Goal: Check status: Check status

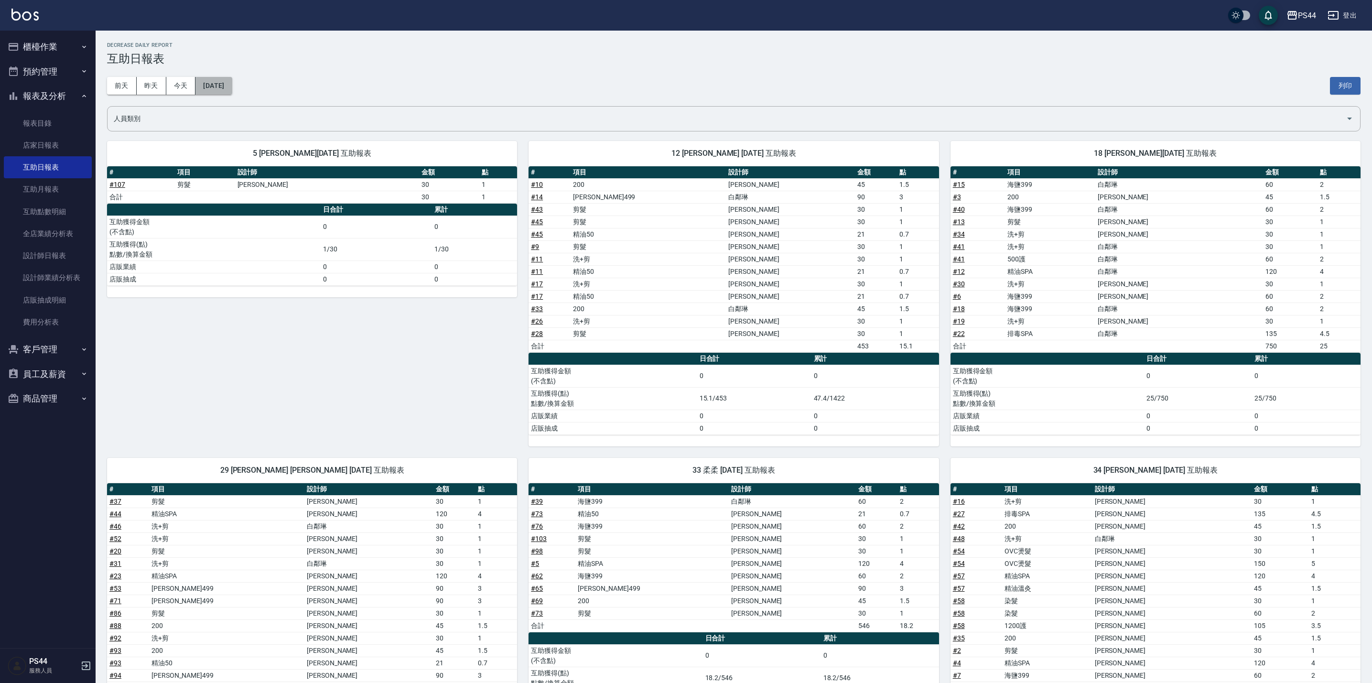
click at [216, 83] on button "[DATE]" at bounding box center [213, 86] width 36 height 18
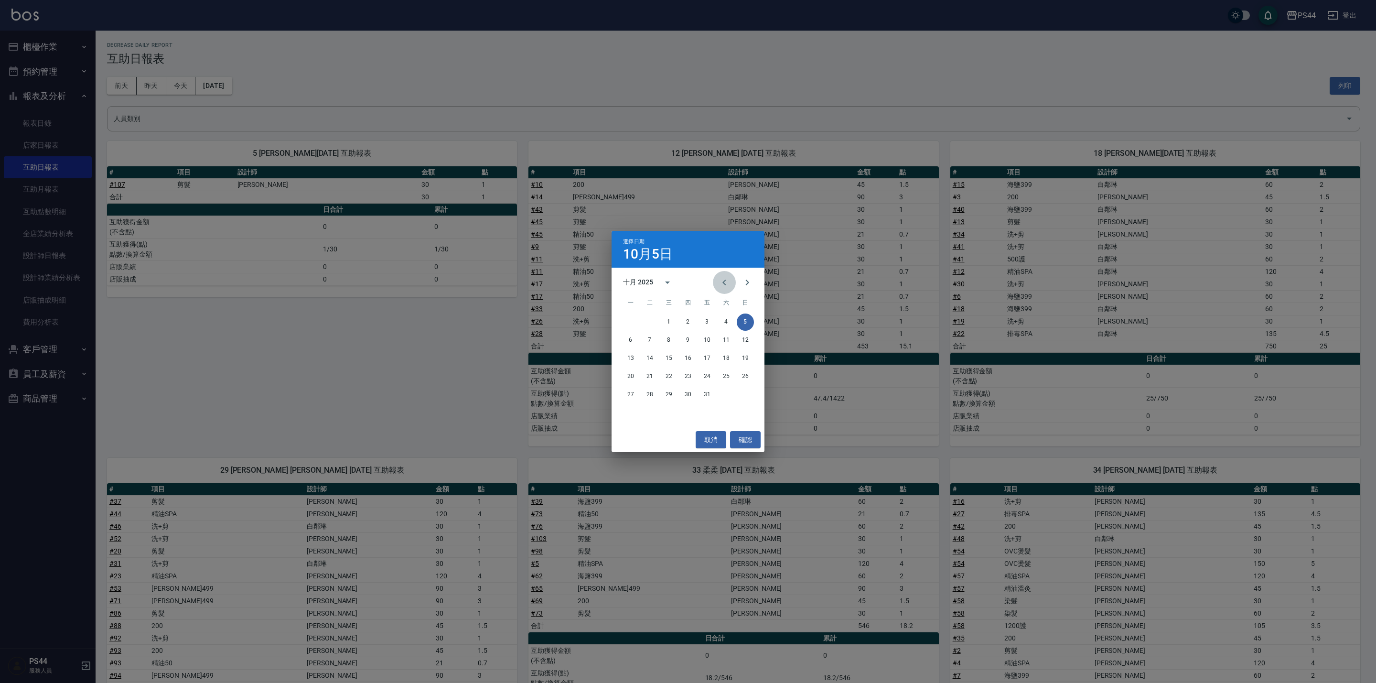
click at [723, 280] on icon "Previous month" at bounding box center [724, 282] width 11 height 11
click at [651, 393] on button "30" at bounding box center [649, 394] width 17 height 17
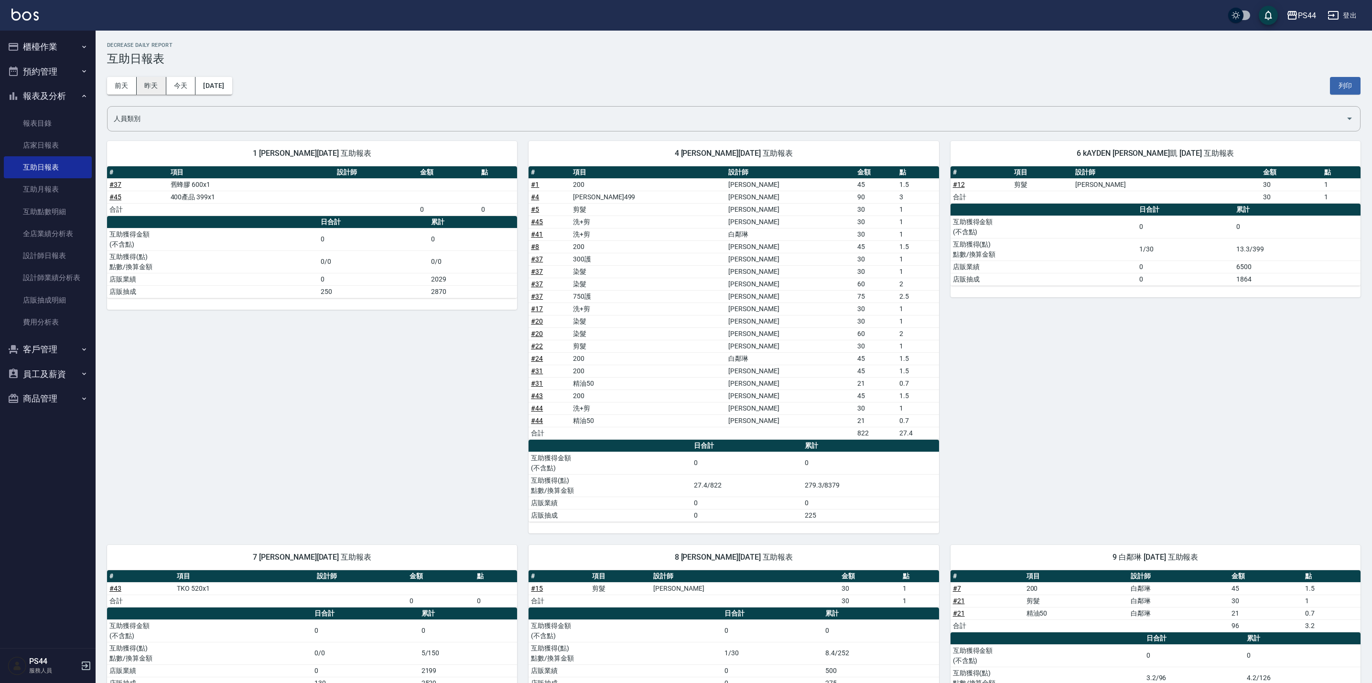
click at [157, 89] on button "昨天" at bounding box center [152, 86] width 30 height 18
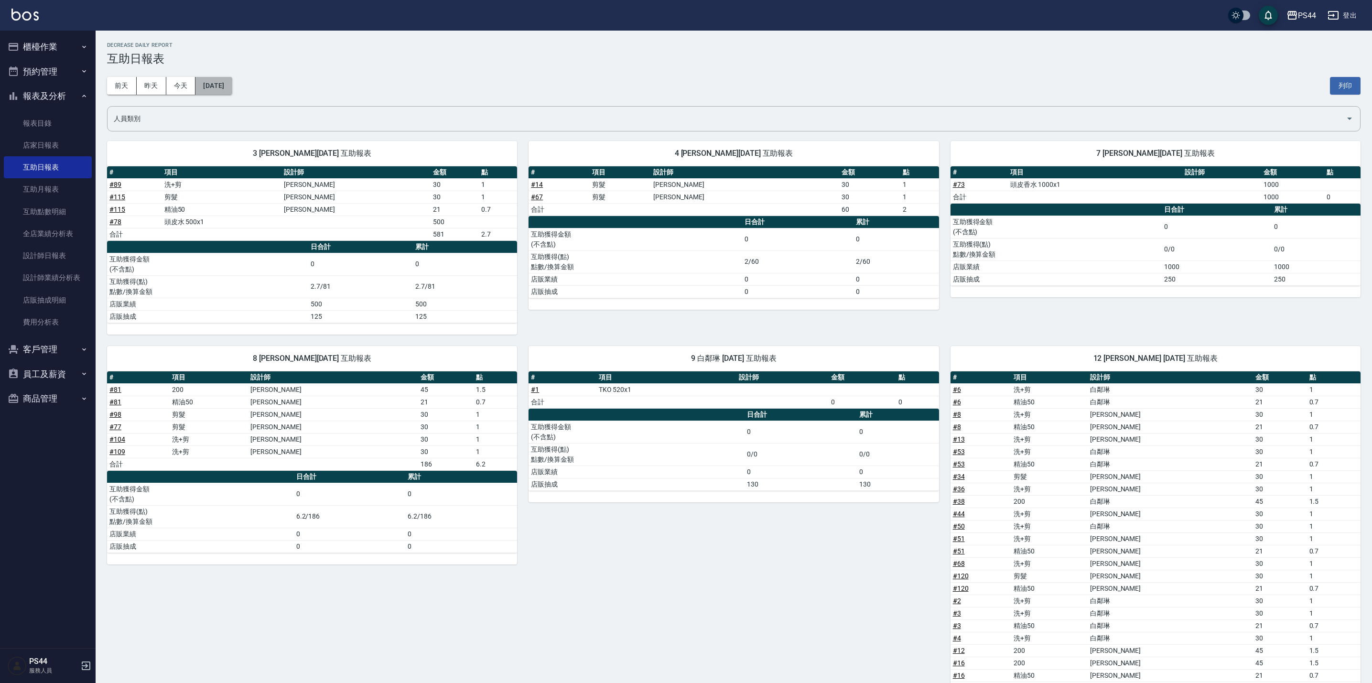
click at [205, 79] on button "[DATE]" at bounding box center [213, 86] width 36 height 18
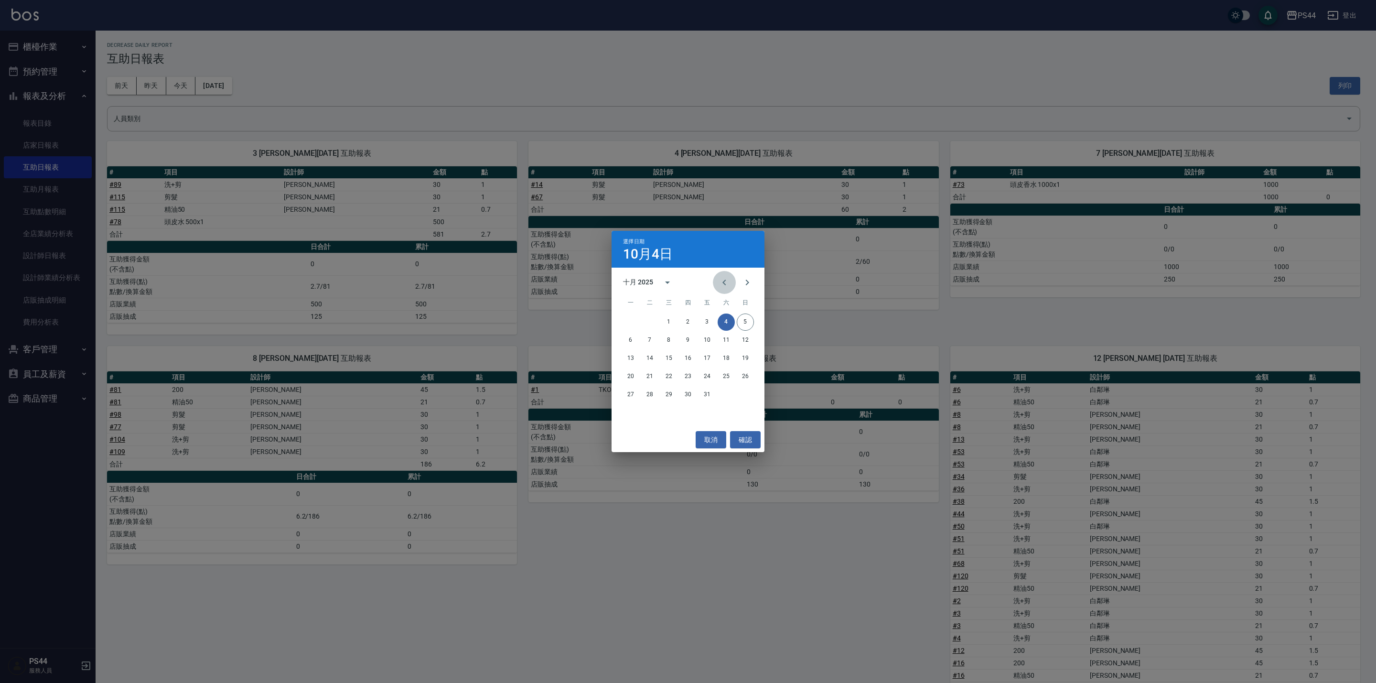
click at [732, 282] on button "Previous month" at bounding box center [724, 282] width 23 height 23
click at [632, 395] on button "29" at bounding box center [630, 394] width 17 height 17
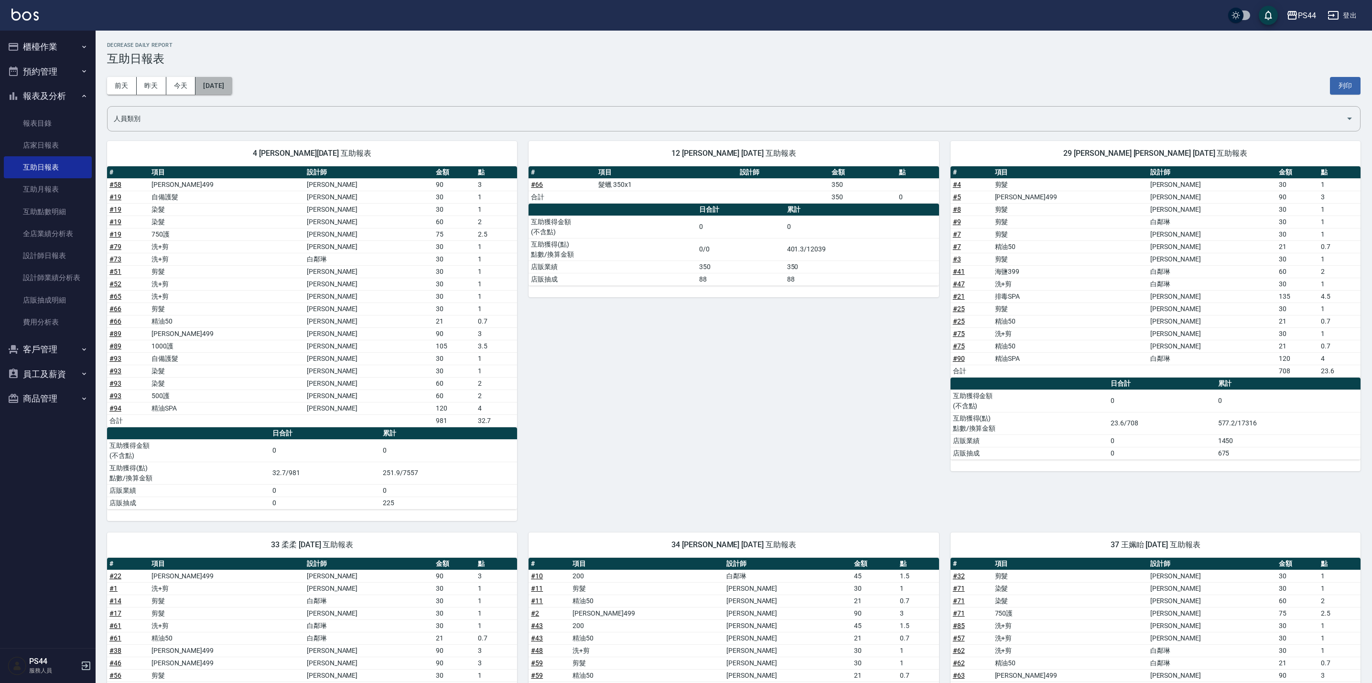
drag, startPoint x: 232, startPoint y: 85, endPoint x: 232, endPoint y: 79, distance: 5.7
click at [232, 79] on button "[DATE]" at bounding box center [213, 86] width 36 height 18
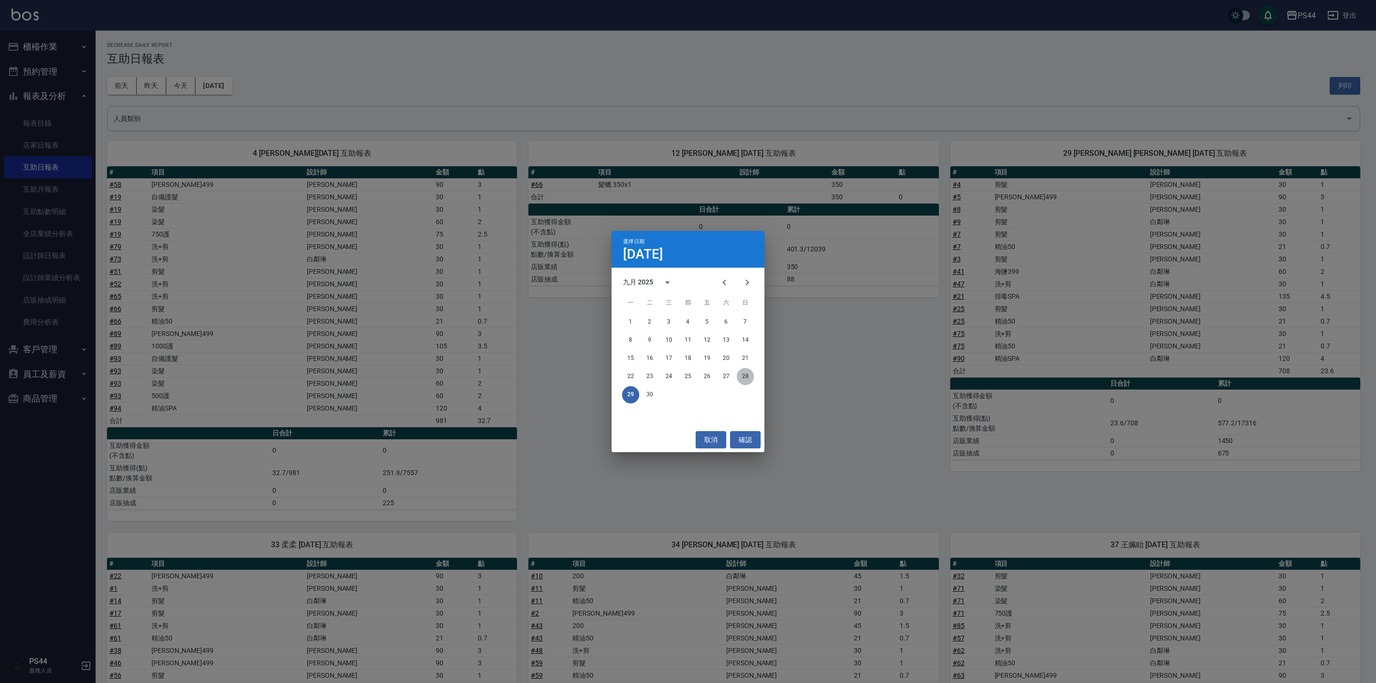
click at [751, 374] on button "28" at bounding box center [745, 376] width 17 height 17
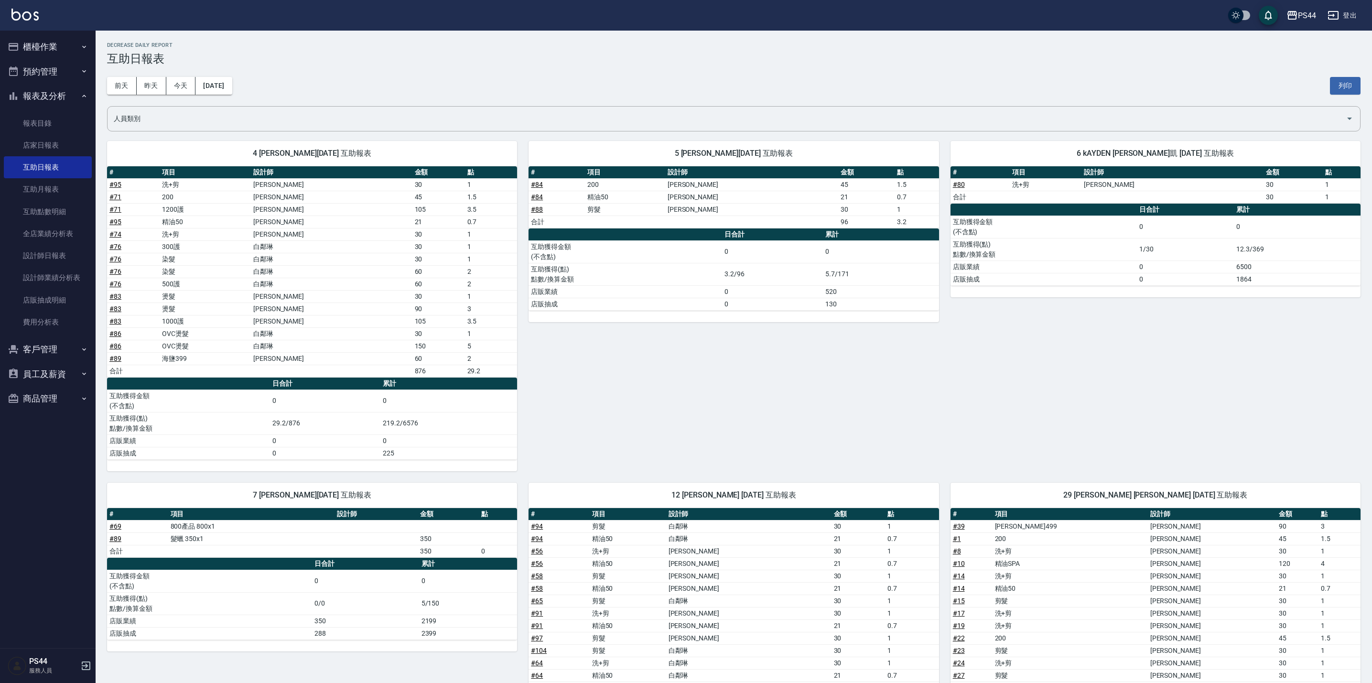
click at [223, 74] on div "[DATE] [DATE] [DATE] [DATE] 列印" at bounding box center [733, 85] width 1253 height 41
click at [232, 83] on button "[DATE]" at bounding box center [213, 86] width 36 height 18
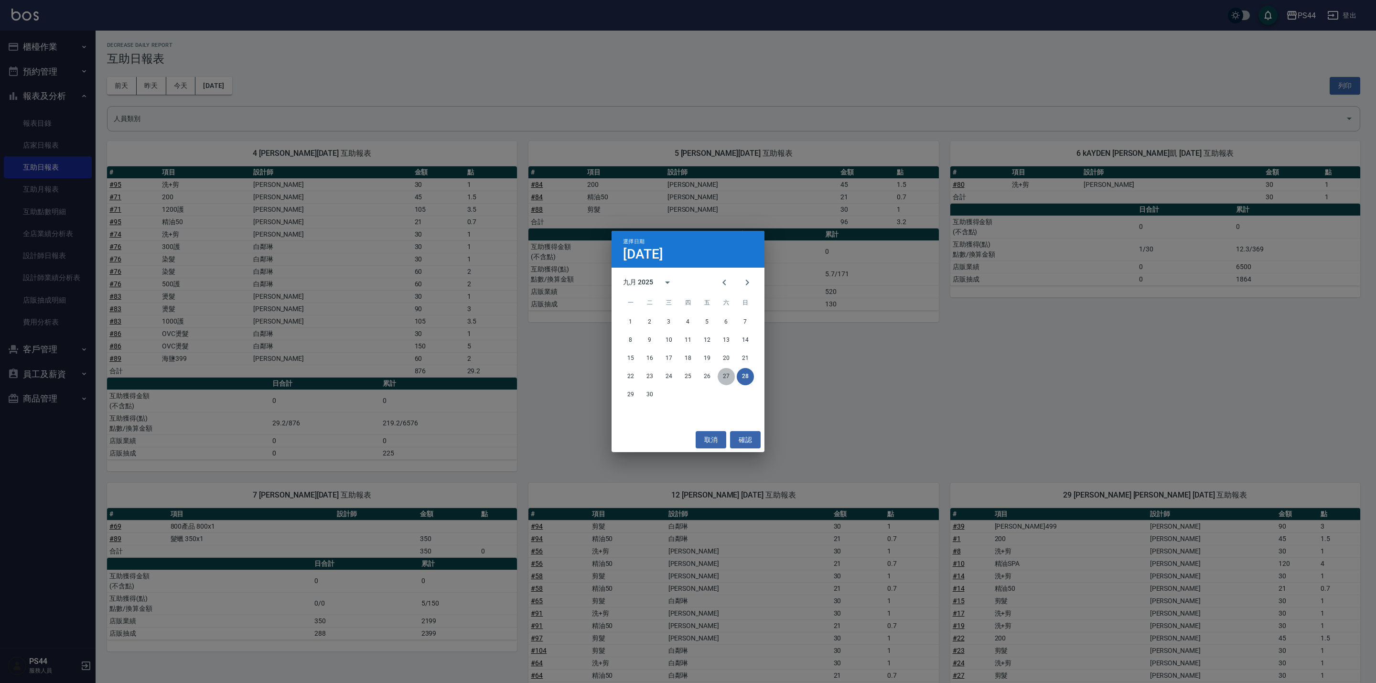
click at [727, 378] on button "27" at bounding box center [726, 376] width 17 height 17
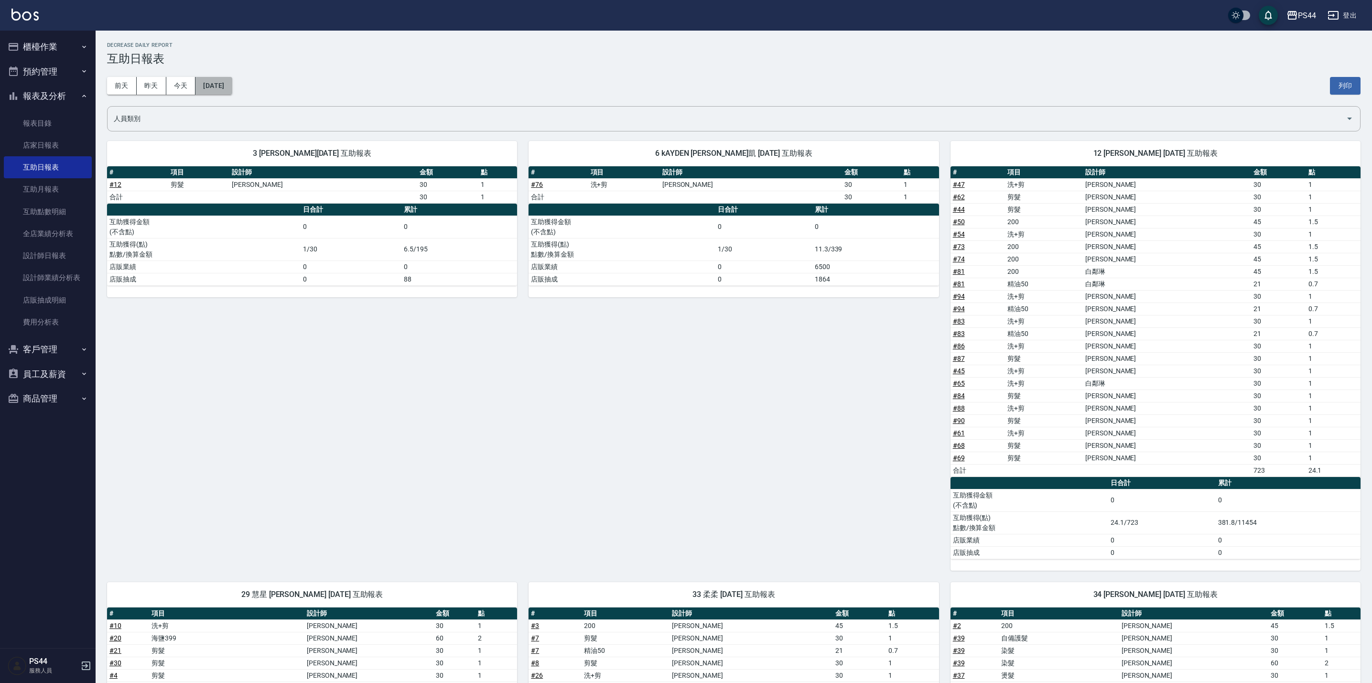
click at [232, 79] on button "[DATE]" at bounding box center [213, 86] width 36 height 18
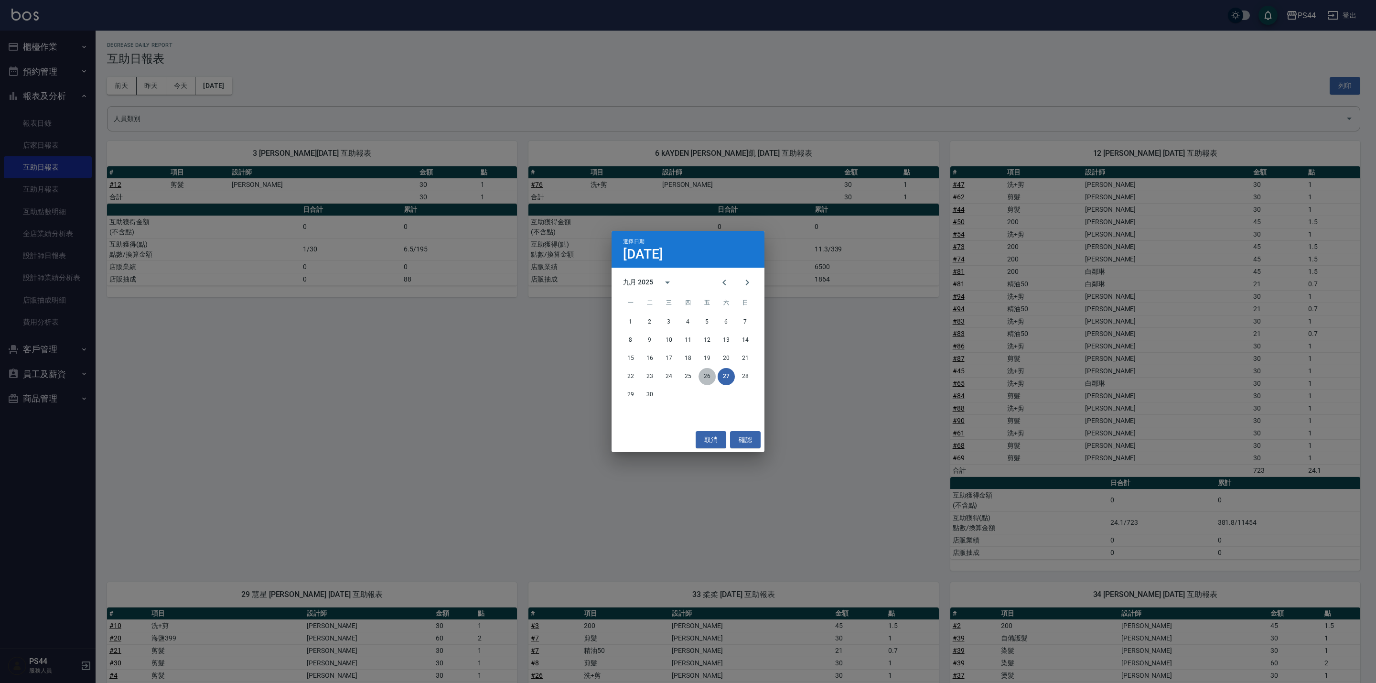
click at [707, 379] on button "26" at bounding box center [707, 376] width 17 height 17
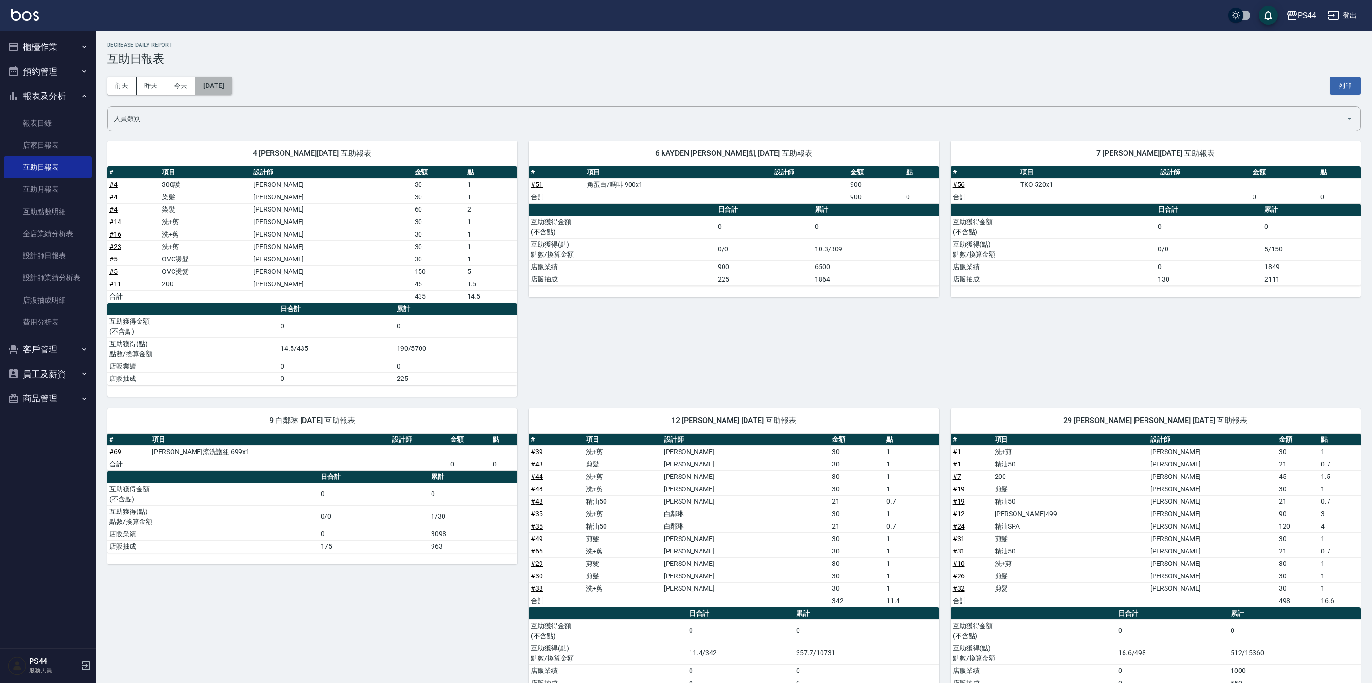
click at [218, 81] on button "[DATE]" at bounding box center [213, 86] width 36 height 18
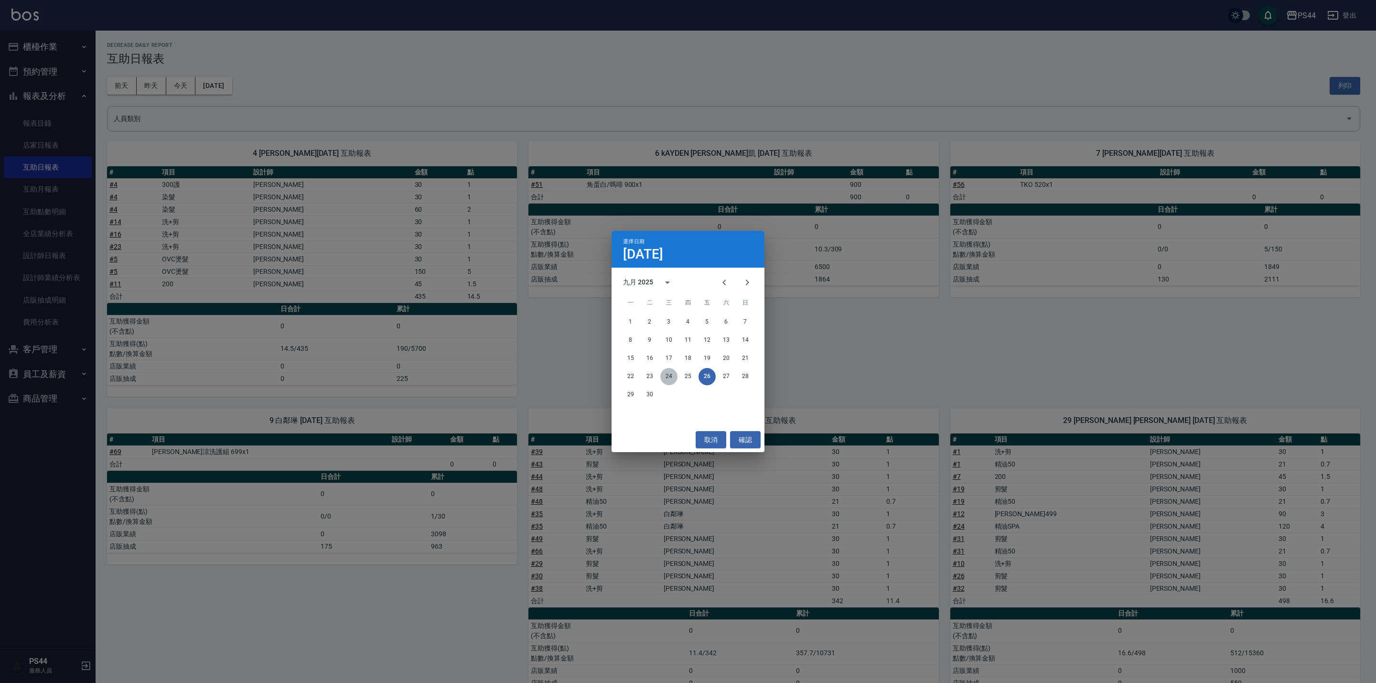
click at [670, 369] on button "24" at bounding box center [668, 376] width 17 height 17
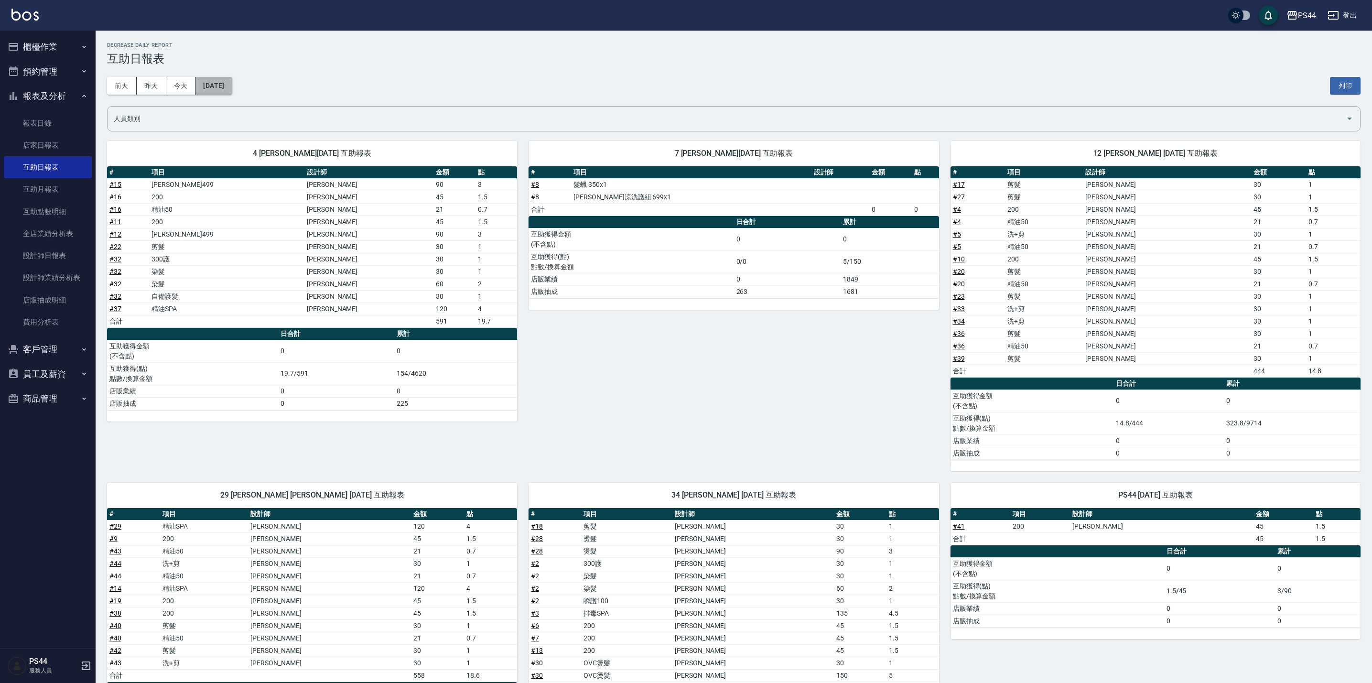
click at [232, 86] on button "[DATE]" at bounding box center [213, 86] width 36 height 18
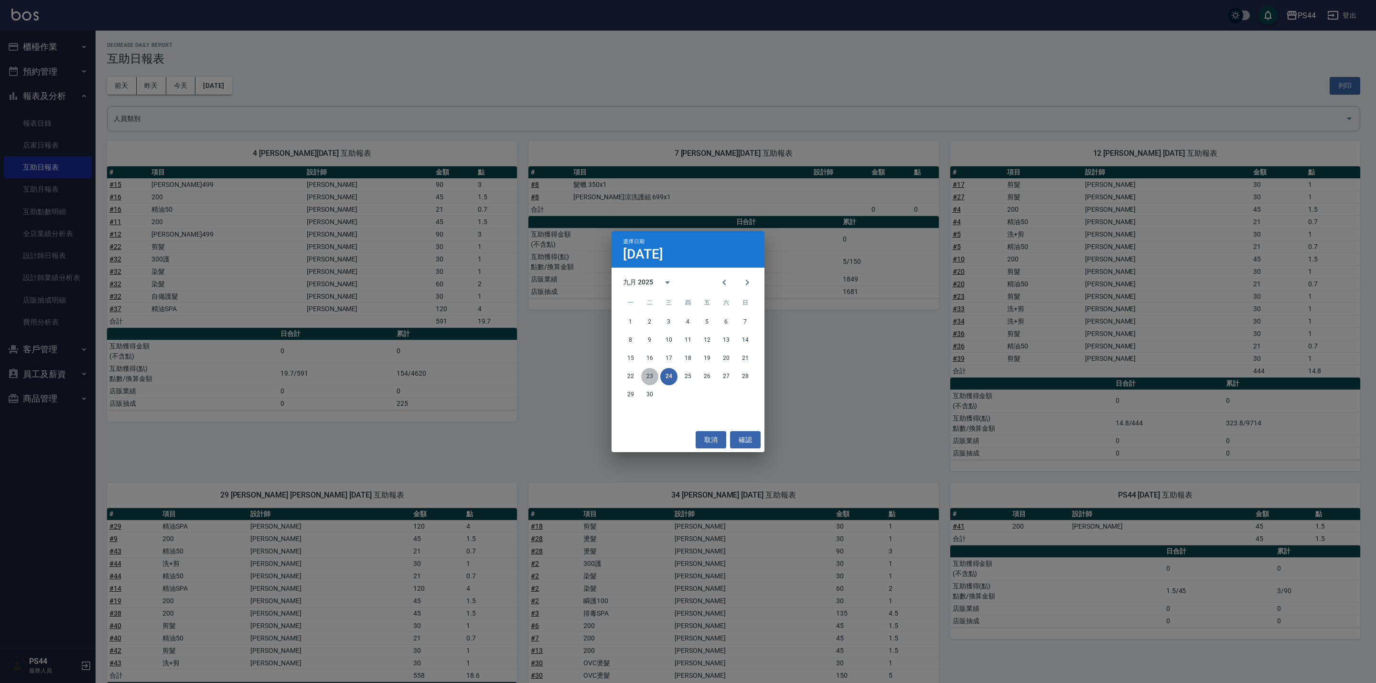
click at [651, 371] on button "23" at bounding box center [649, 376] width 17 height 17
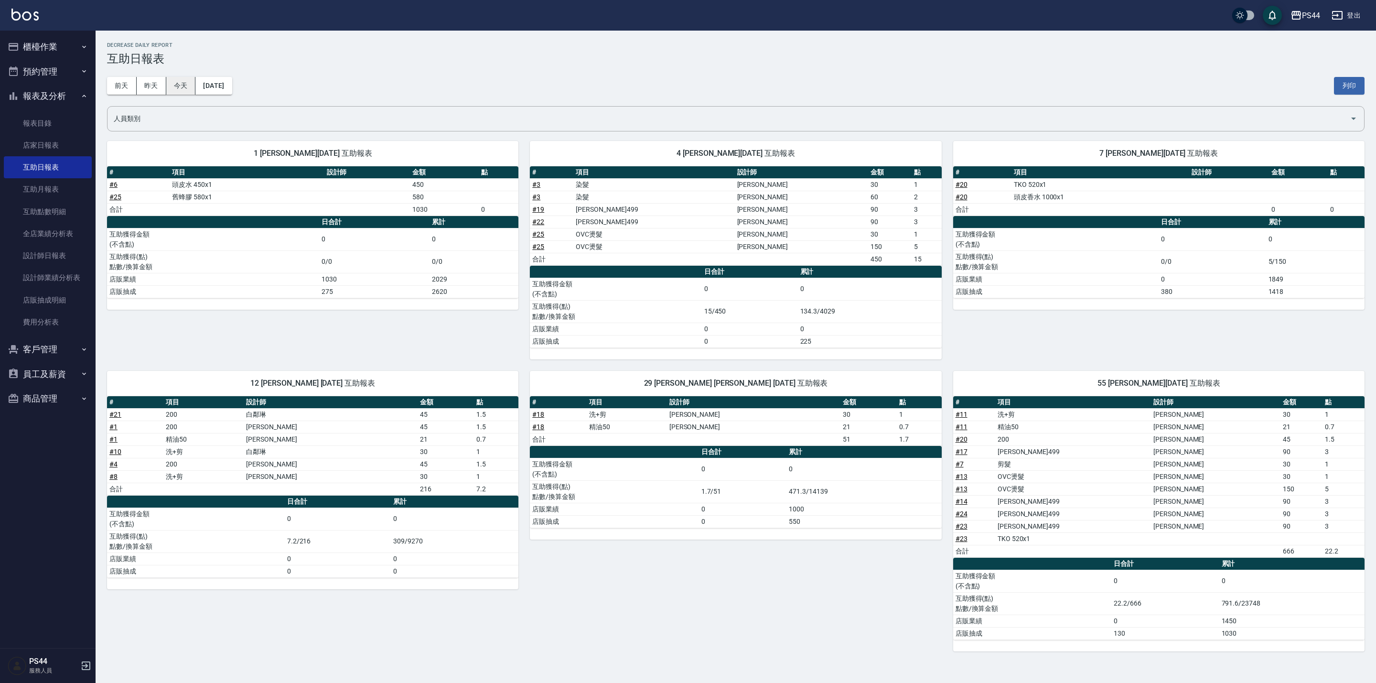
click at [191, 82] on button "今天" at bounding box center [181, 86] width 30 height 18
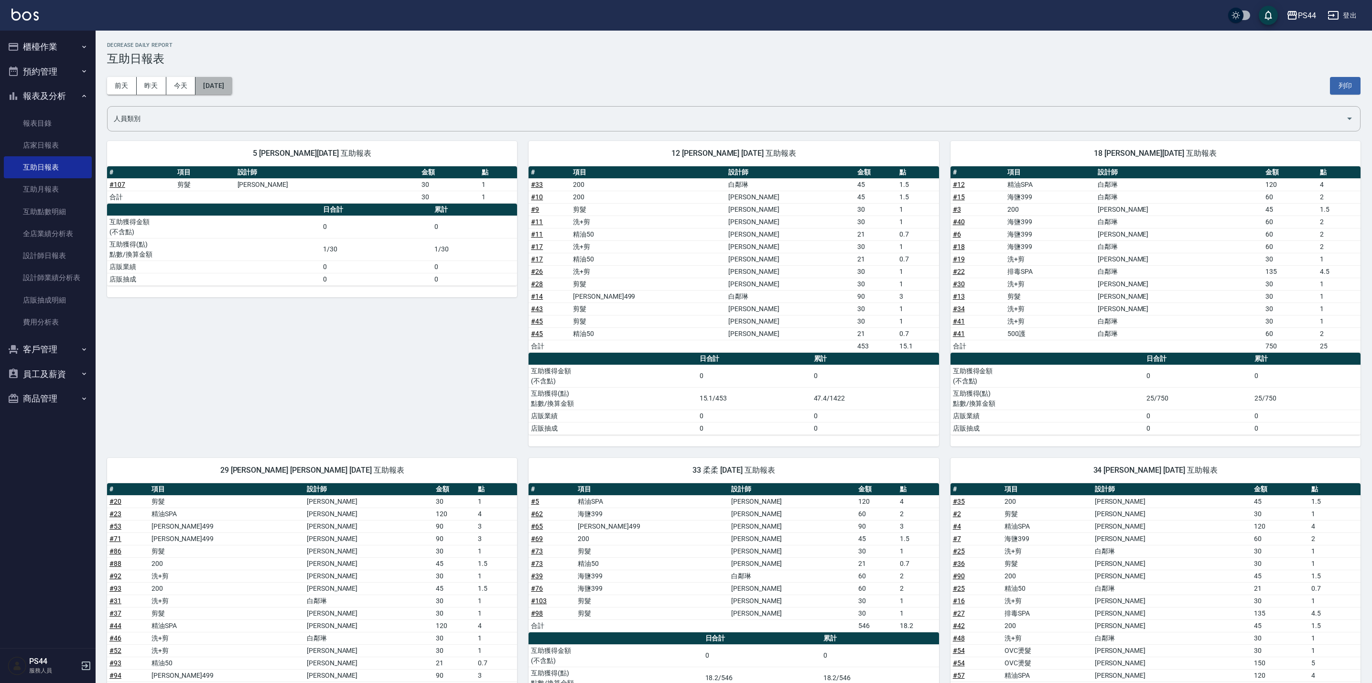
click at [231, 82] on button "[DATE]" at bounding box center [213, 86] width 36 height 18
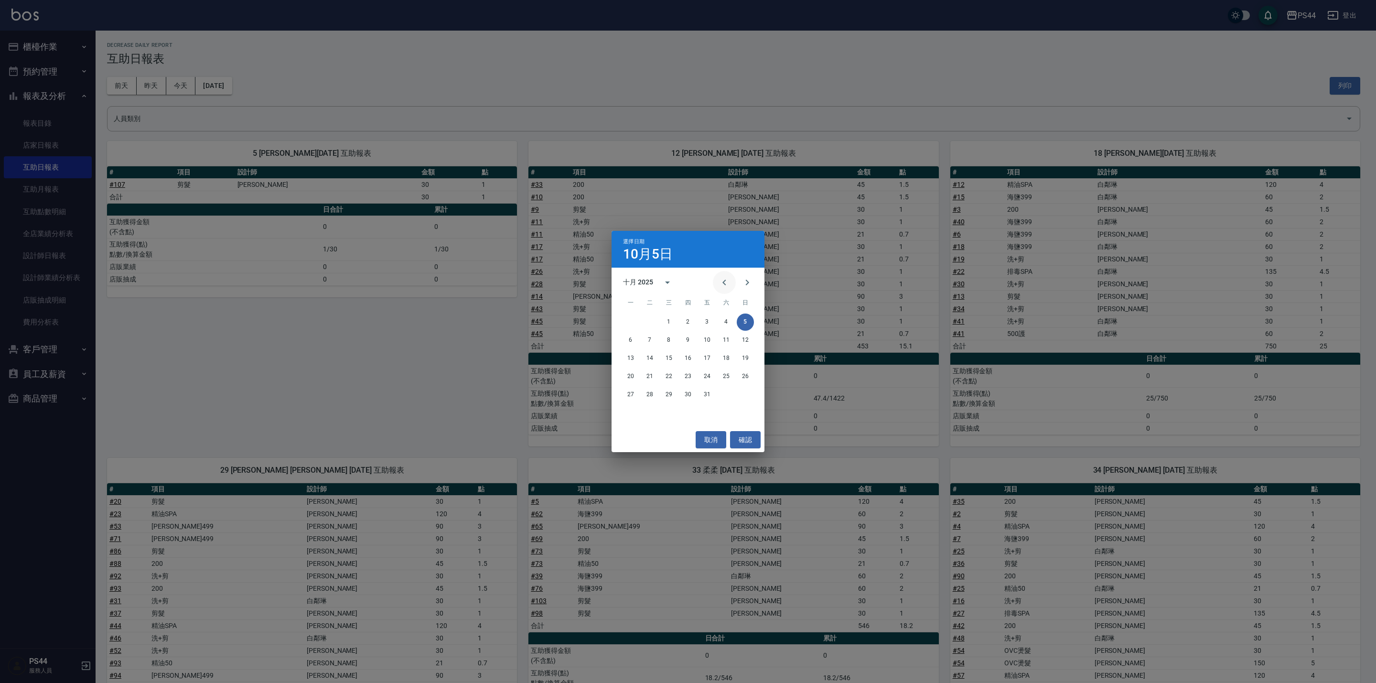
click at [725, 286] on icon "Previous month" at bounding box center [724, 282] width 11 height 11
click at [631, 378] on button "22" at bounding box center [630, 376] width 17 height 17
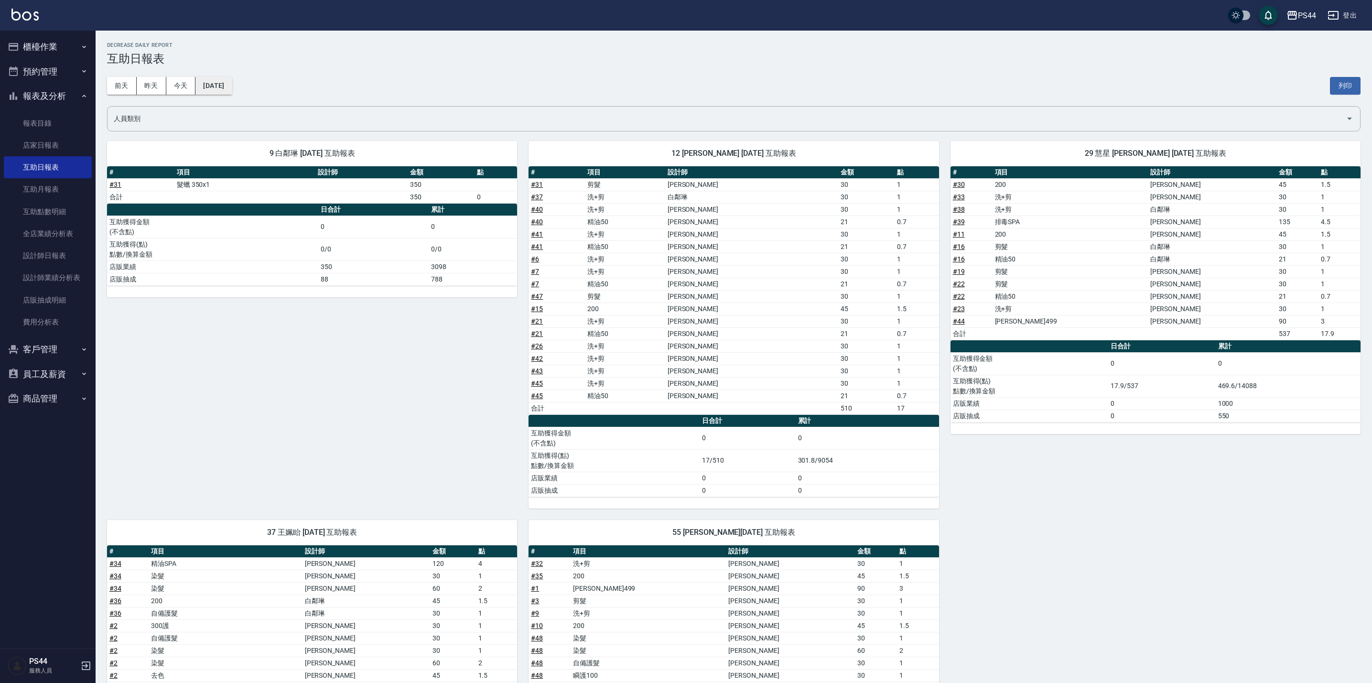
click at [221, 89] on button "[DATE]" at bounding box center [213, 86] width 36 height 18
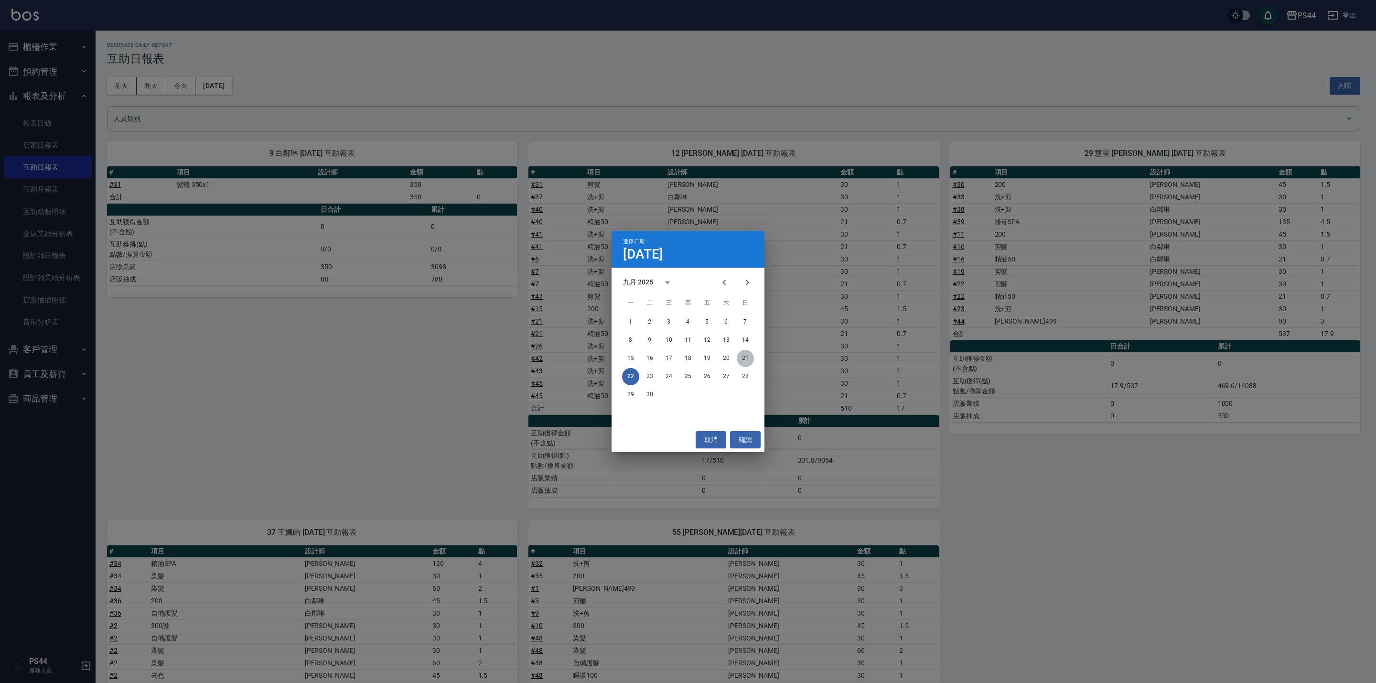
click at [747, 357] on button "21" at bounding box center [745, 358] width 17 height 17
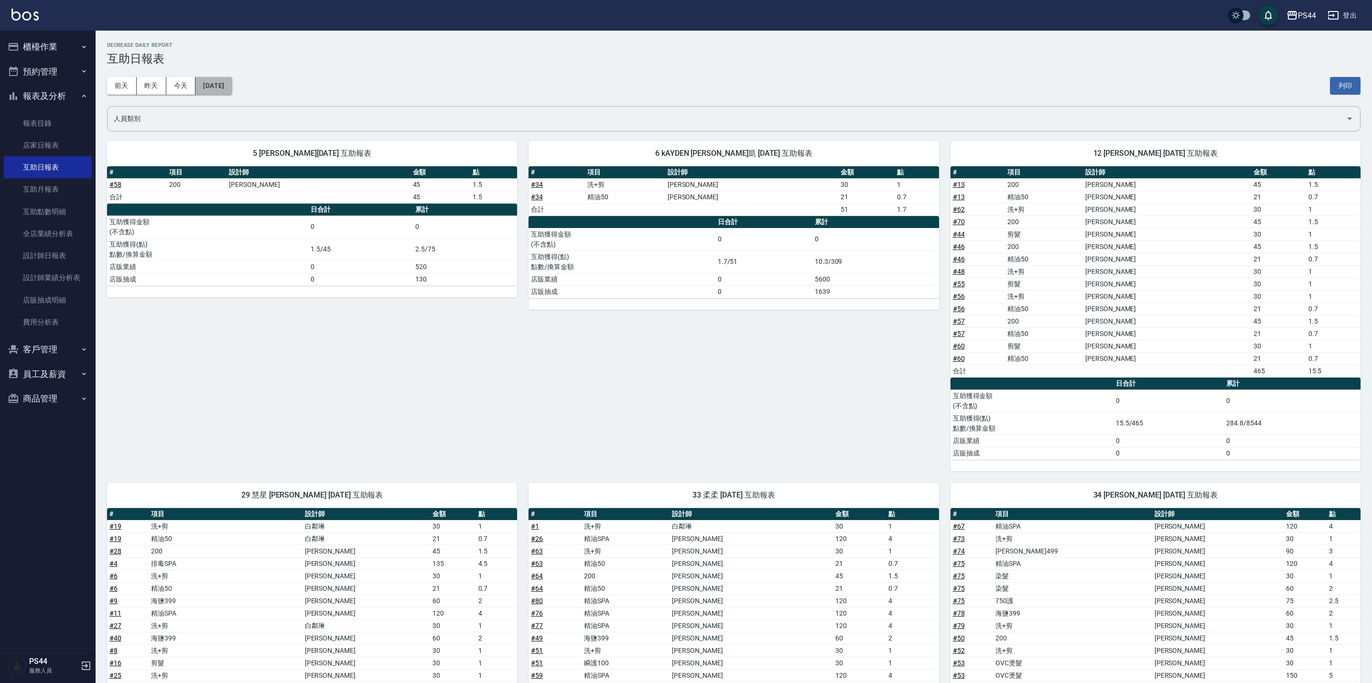
click at [232, 85] on button "[DATE]" at bounding box center [213, 86] width 36 height 18
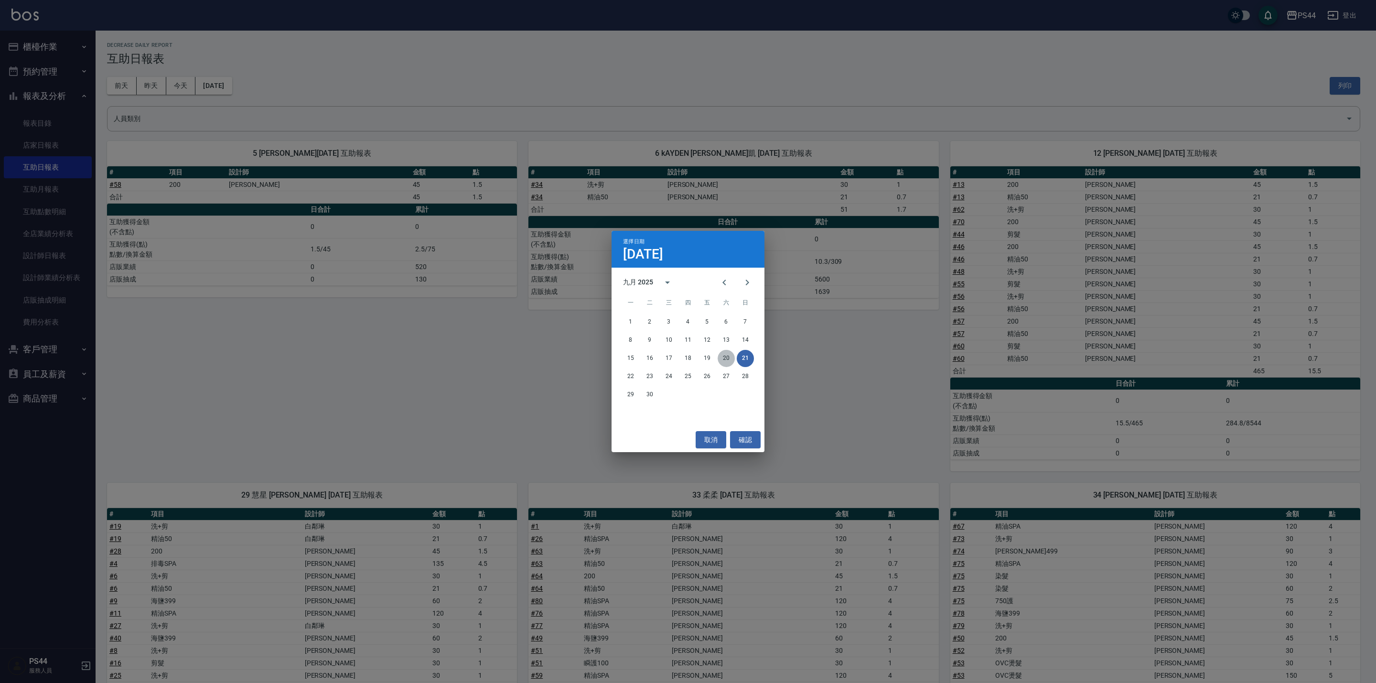
click at [720, 357] on button "20" at bounding box center [726, 358] width 17 height 17
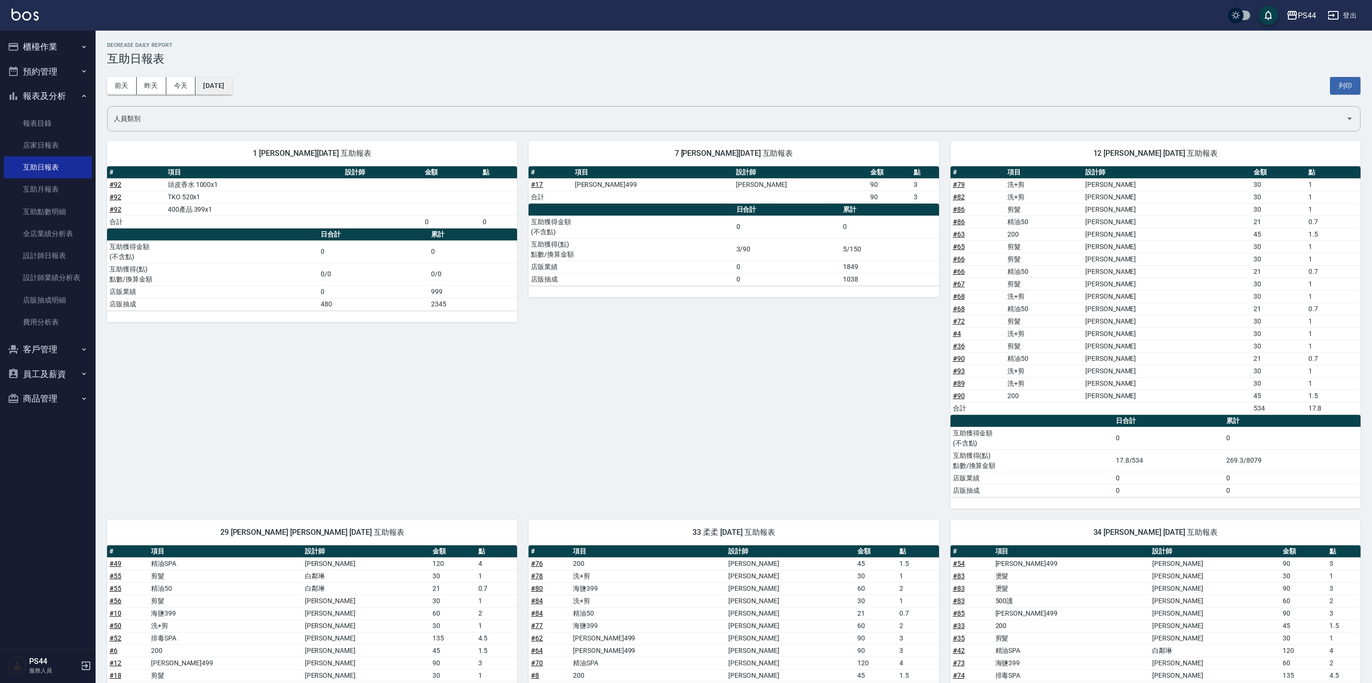
click at [214, 82] on button "[DATE]" at bounding box center [213, 86] width 36 height 18
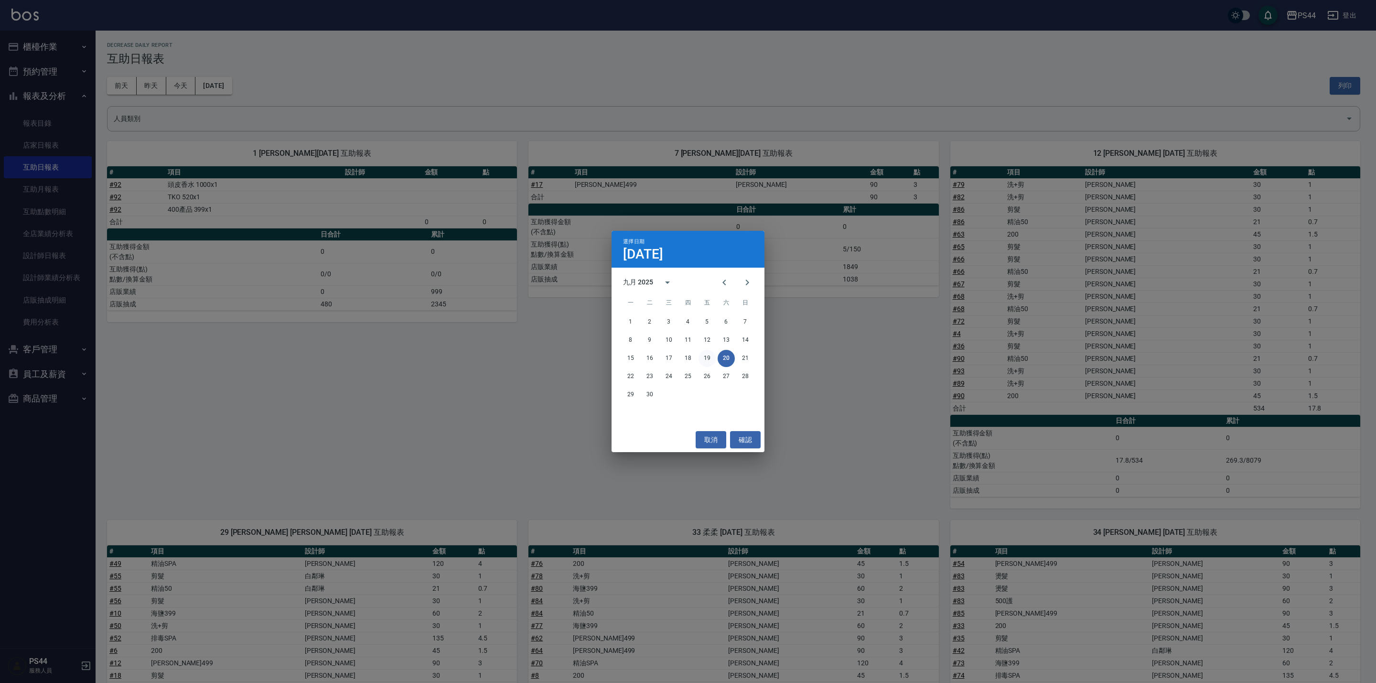
click at [710, 355] on button "19" at bounding box center [707, 358] width 17 height 17
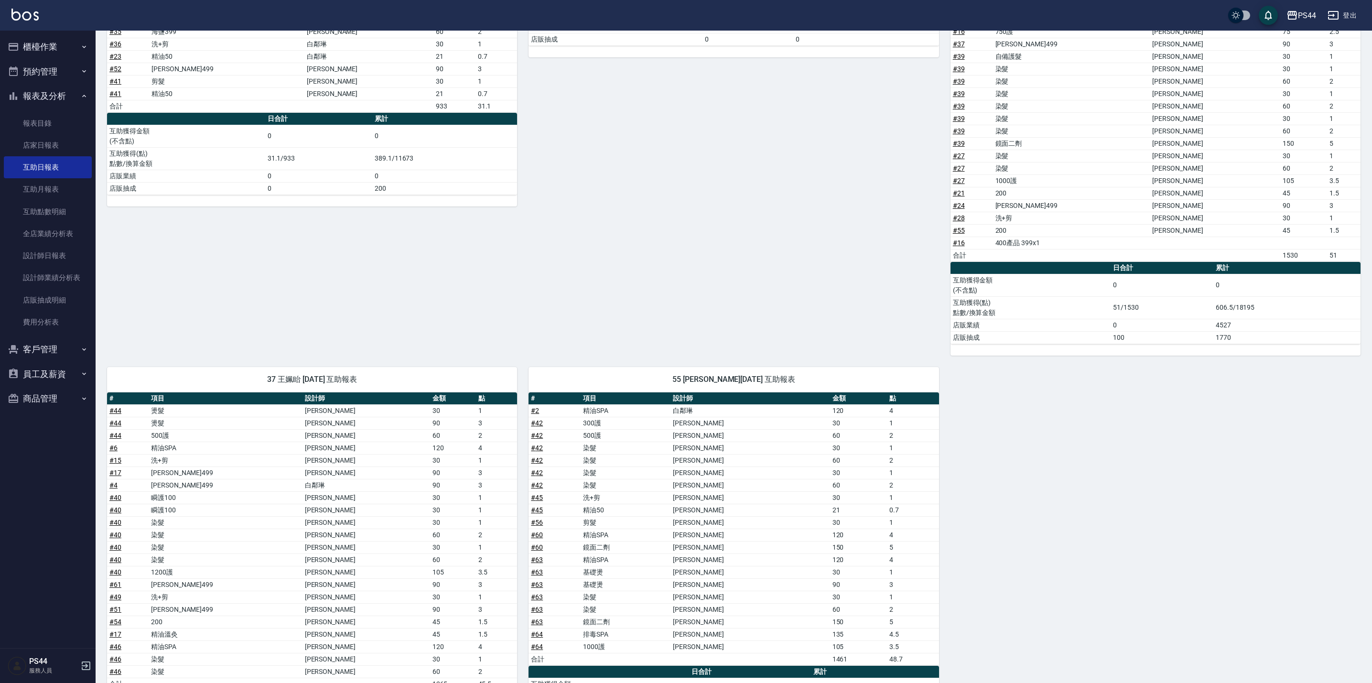
scroll to position [701, 0]
